Goal: Task Accomplishment & Management: Use online tool/utility

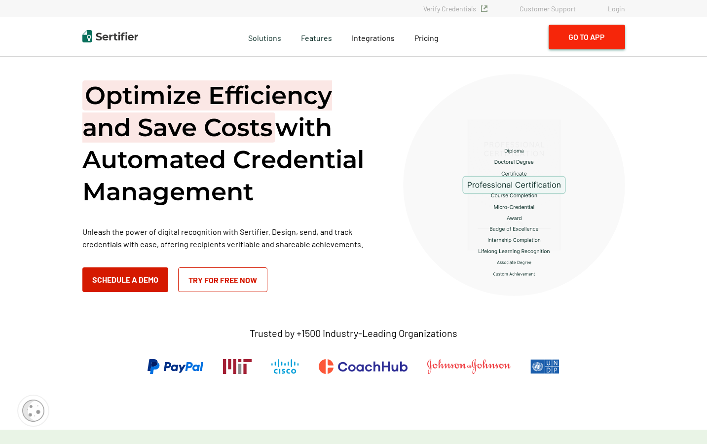
click at [606, 47] on button "Go to App" at bounding box center [587, 37] width 76 height 25
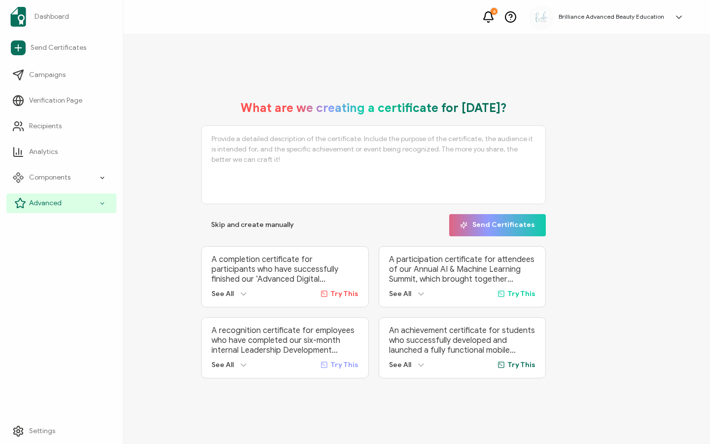
click at [28, 201] on div "Advanced" at bounding box center [61, 203] width 110 height 20
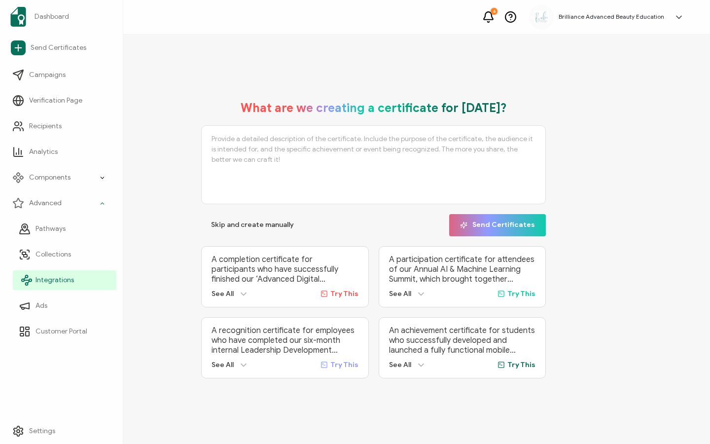
click at [50, 280] on span "Integrations" at bounding box center [55, 280] width 38 height 10
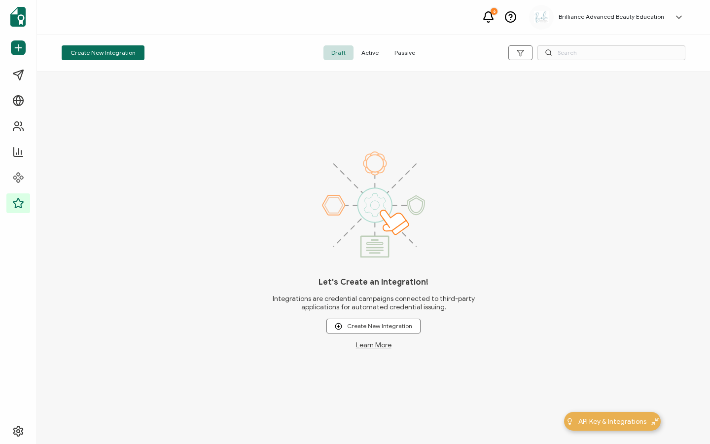
click at [375, 55] on span "Active" at bounding box center [370, 52] width 33 height 15
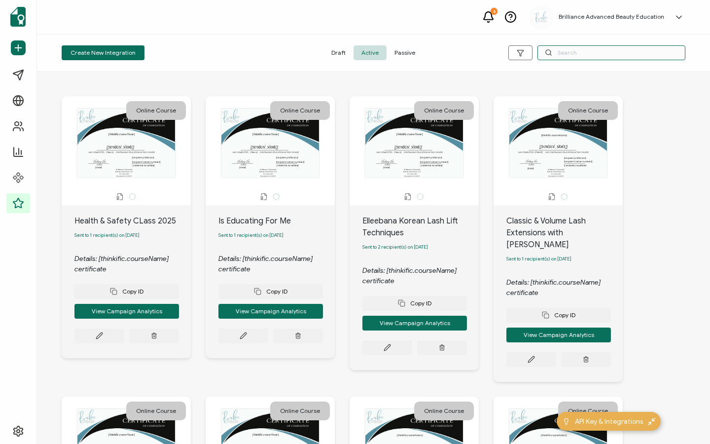
click at [554, 49] on input "text" at bounding box center [612, 52] width 148 height 15
type input "sex"
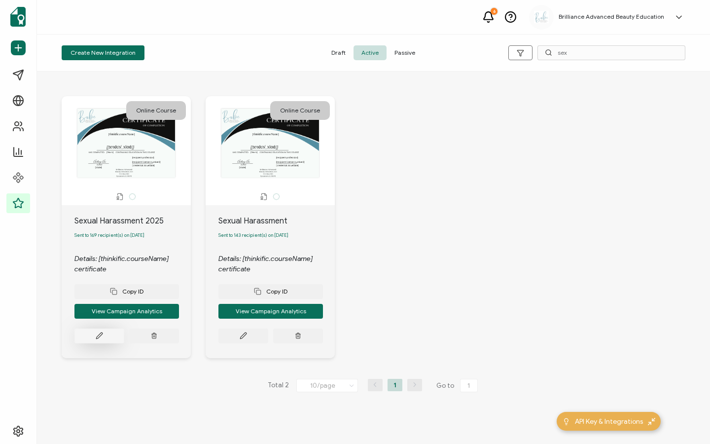
click at [106, 335] on button at bounding box center [99, 336] width 50 height 15
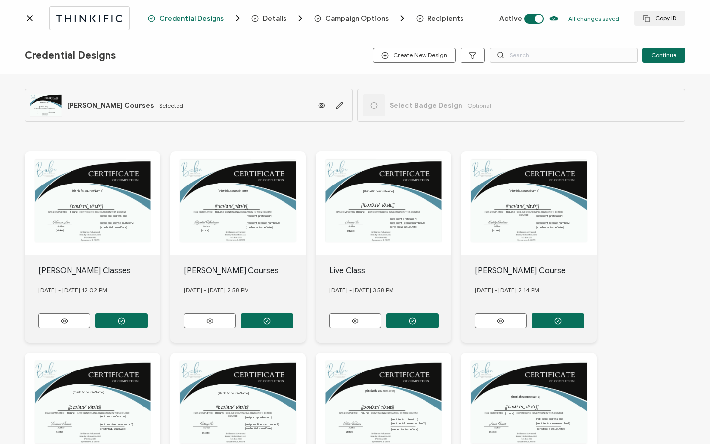
click at [428, 16] on span "Recipients" at bounding box center [446, 18] width 36 height 7
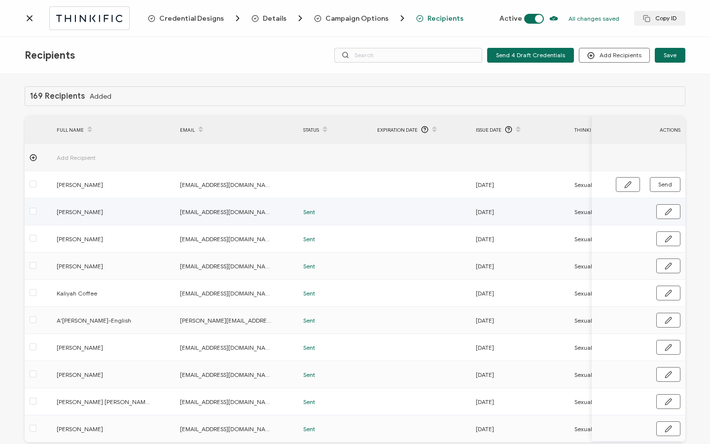
scroll to position [0, 475]
